Goal: Transaction & Acquisition: Download file/media

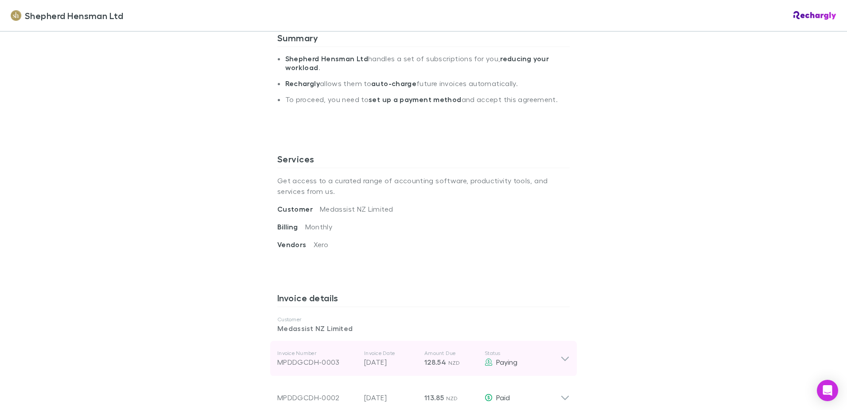
scroll to position [310, 0]
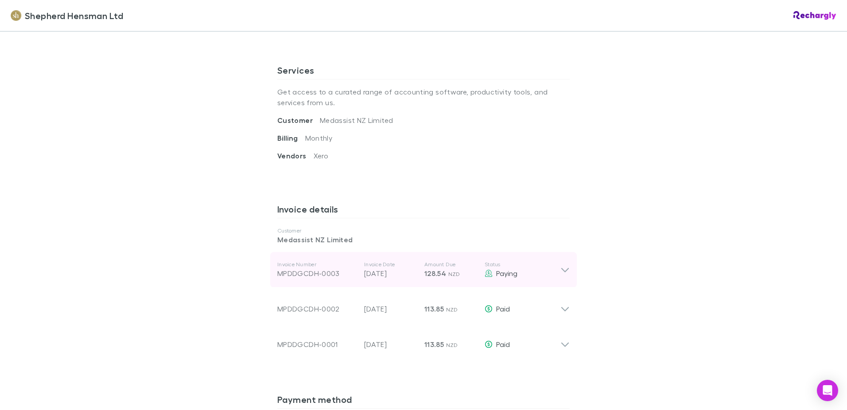
click at [561, 271] on icon at bounding box center [565, 269] width 9 height 11
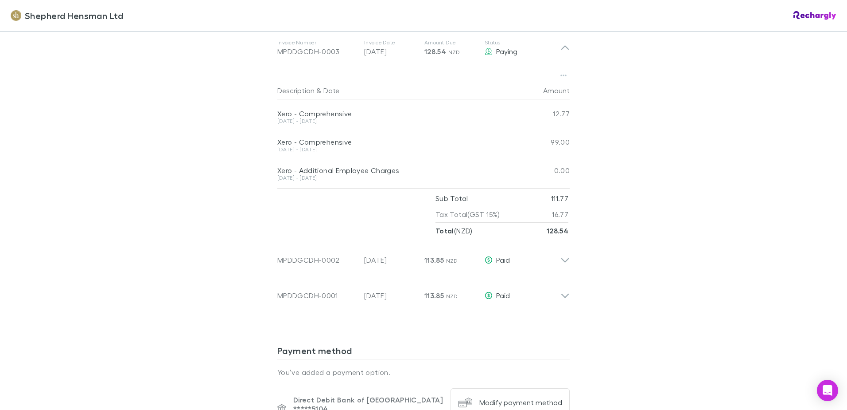
scroll to position [488, 0]
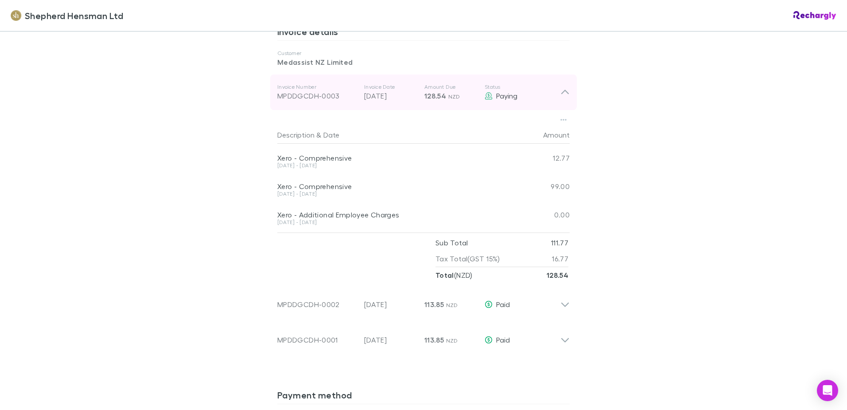
drag, startPoint x: 336, startPoint y: 98, endPoint x: 286, endPoint y: 97, distance: 49.2
click at [286, 97] on div "MPDDGCDH-0003" at bounding box center [317, 95] width 80 height 11
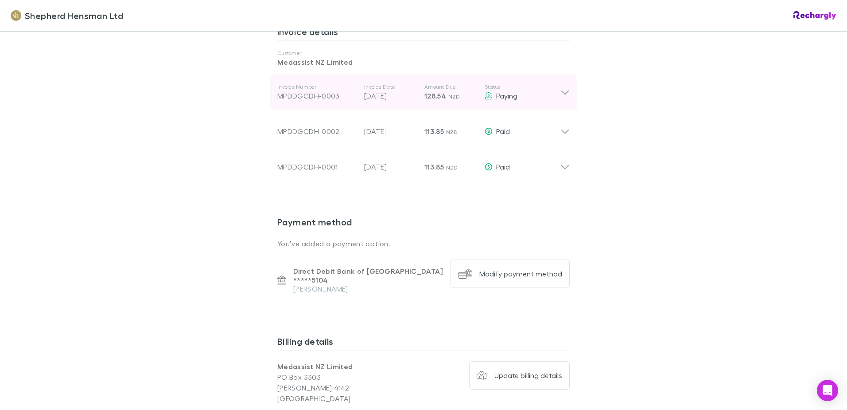
click at [321, 100] on div "MPDDGCDH-0003" at bounding box center [317, 95] width 80 height 11
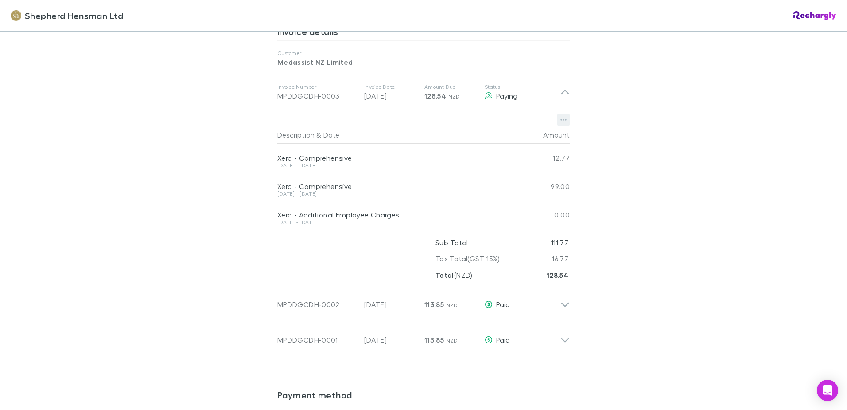
click at [563, 120] on icon "button" at bounding box center [564, 120] width 6 height 2
click at [491, 138] on p "Download PDF" at bounding box center [506, 137] width 108 height 11
